Goal: Use online tool/utility

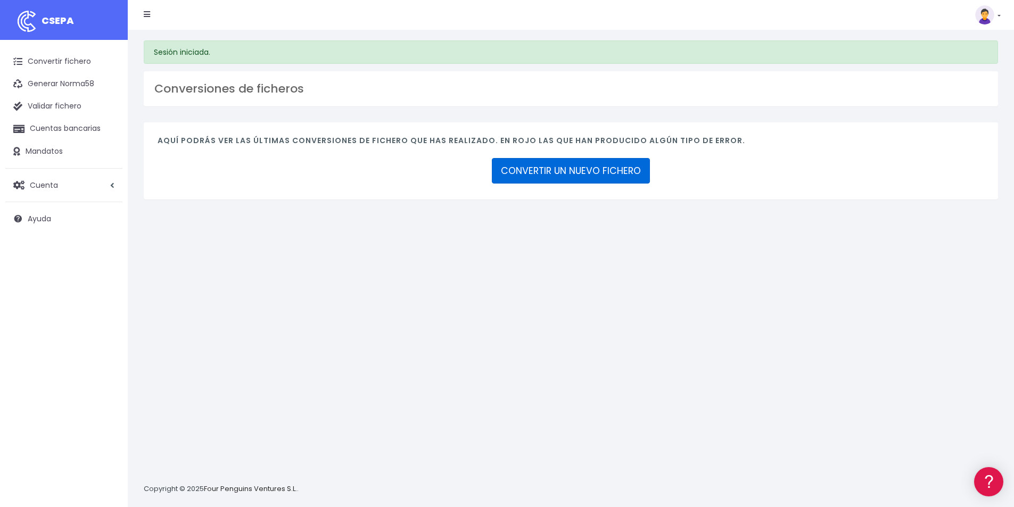
click at [540, 171] on link "CONVERTIR UN NUEVO FICHERO" at bounding box center [571, 171] width 158 height 26
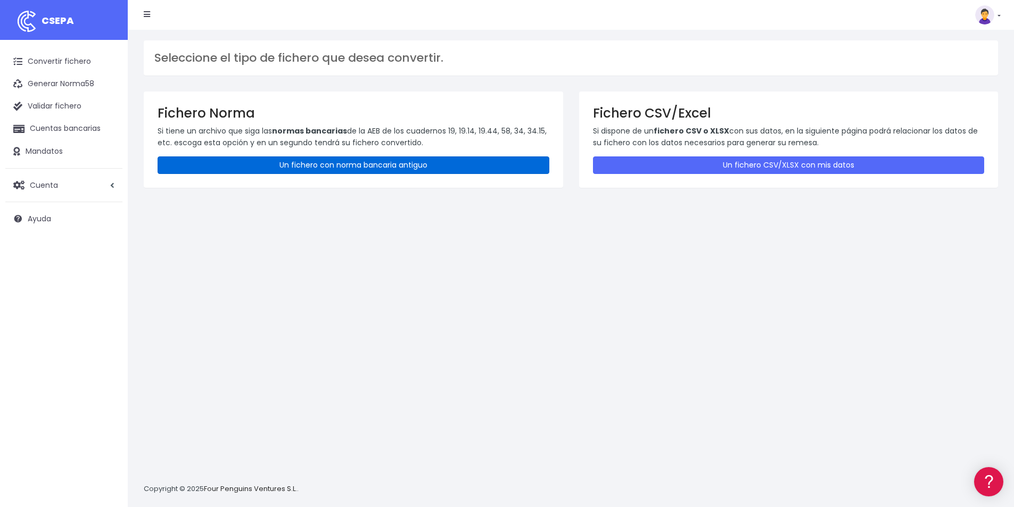
click at [305, 165] on link "Un fichero con norma bancaria antiguo" at bounding box center [354, 165] width 392 height 18
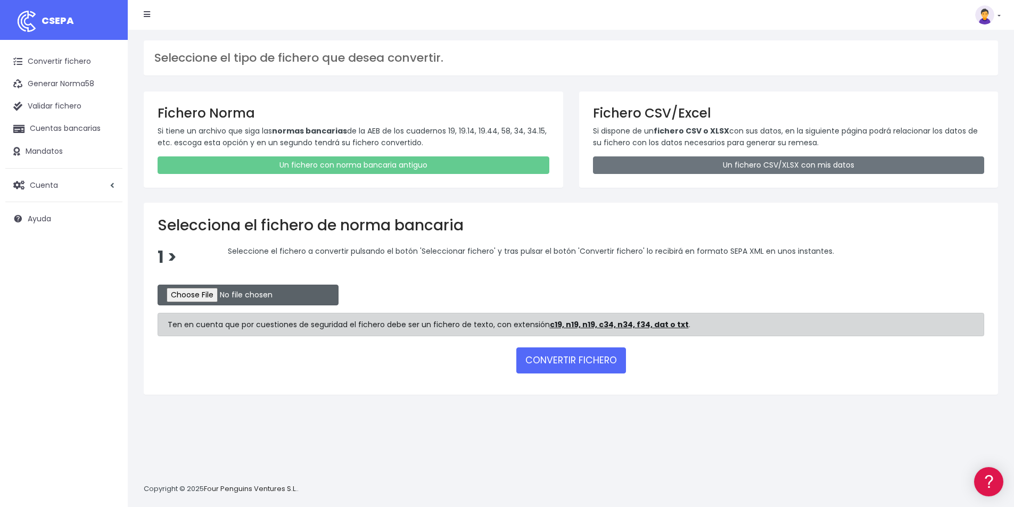
click at [210, 295] on input "file" at bounding box center [248, 295] width 181 height 21
type input "C:\fakepath\Recibos.q19"
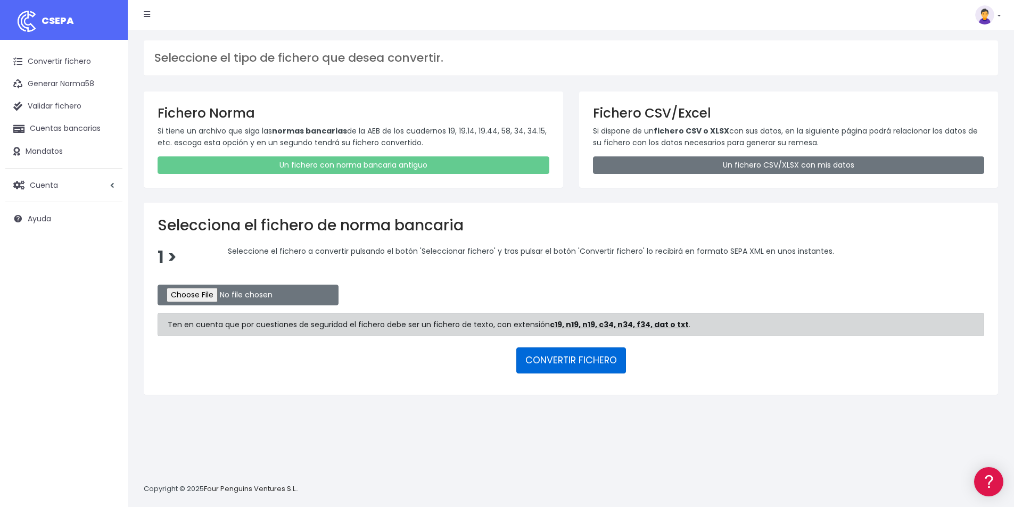
click at [559, 361] on button "CONVERTIR FICHERO" at bounding box center [571, 360] width 110 height 26
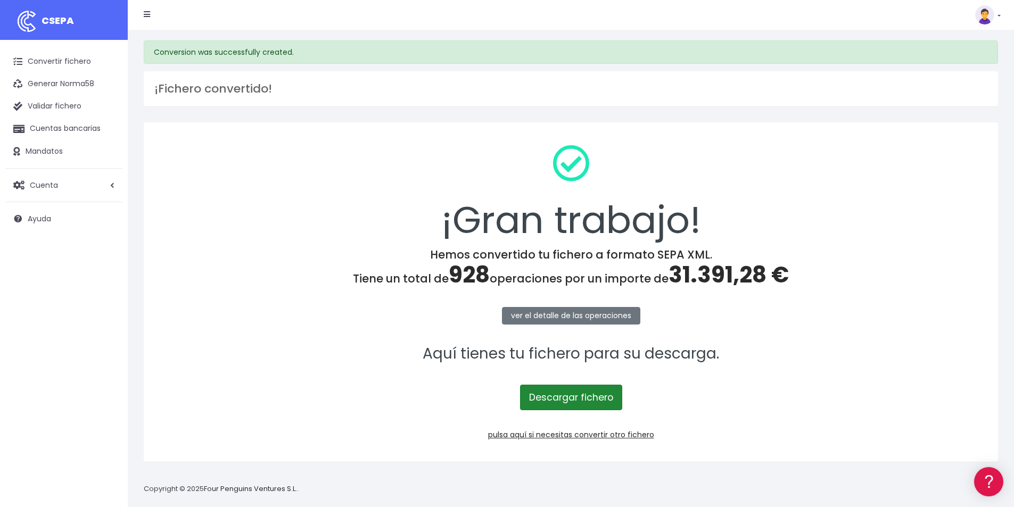
click at [560, 397] on link "Descargar fichero" at bounding box center [571, 398] width 102 height 26
